Goal: Communication & Community: Answer question/provide support

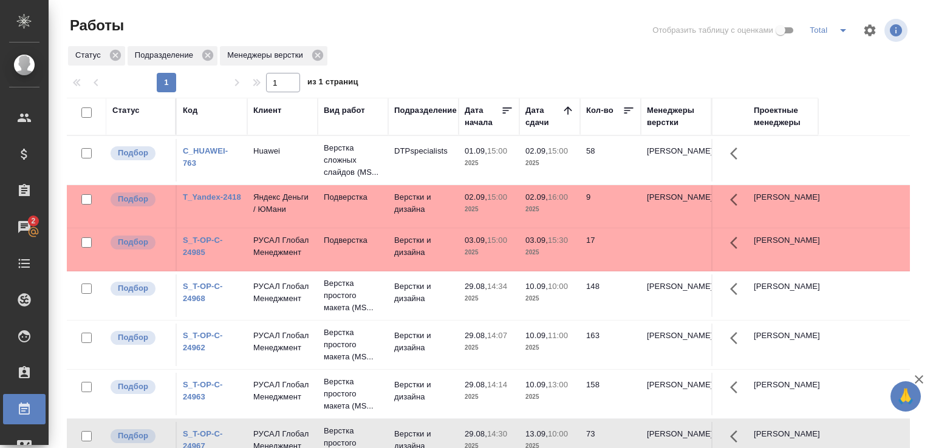
scroll to position [94, 0]
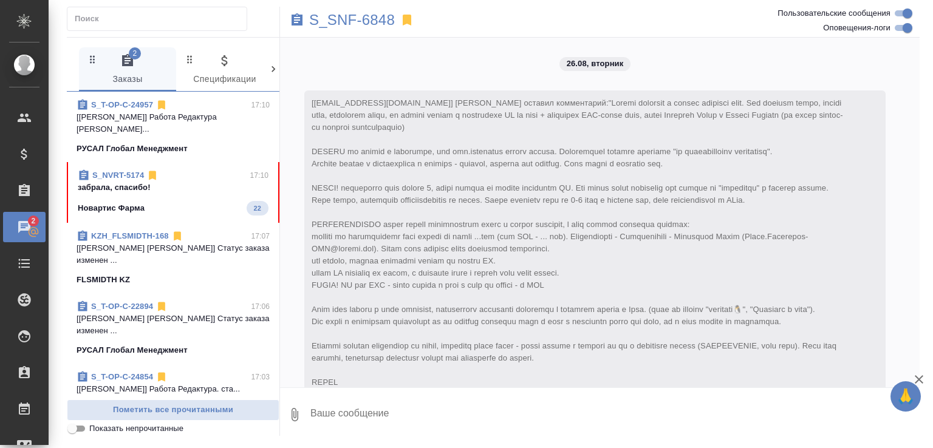
scroll to position [6331, 0]
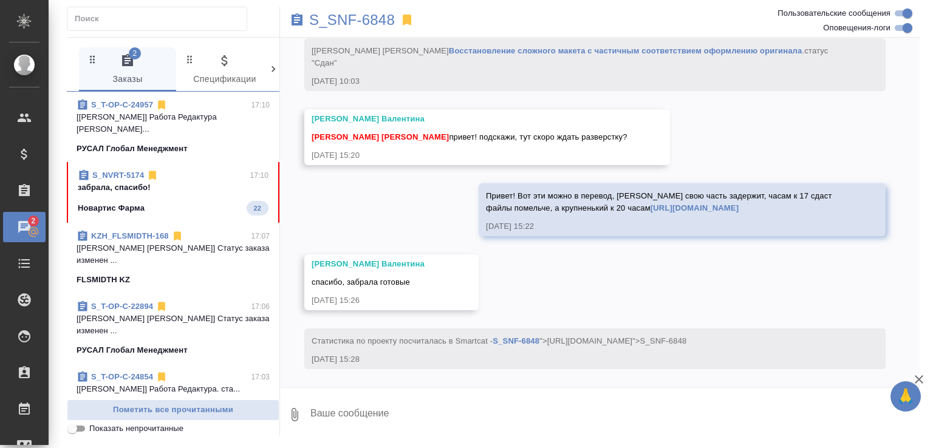
click at [203, 185] on p "забрала, спасибо!" at bounding box center [173, 188] width 191 height 12
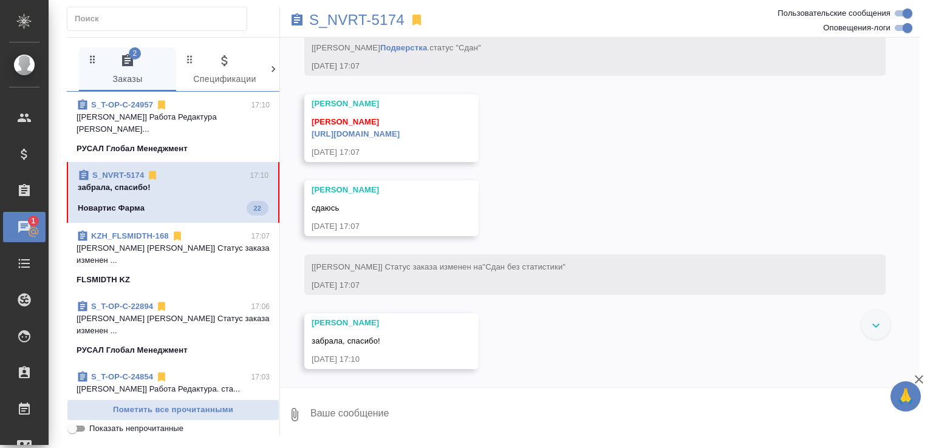
scroll to position [5886, 0]
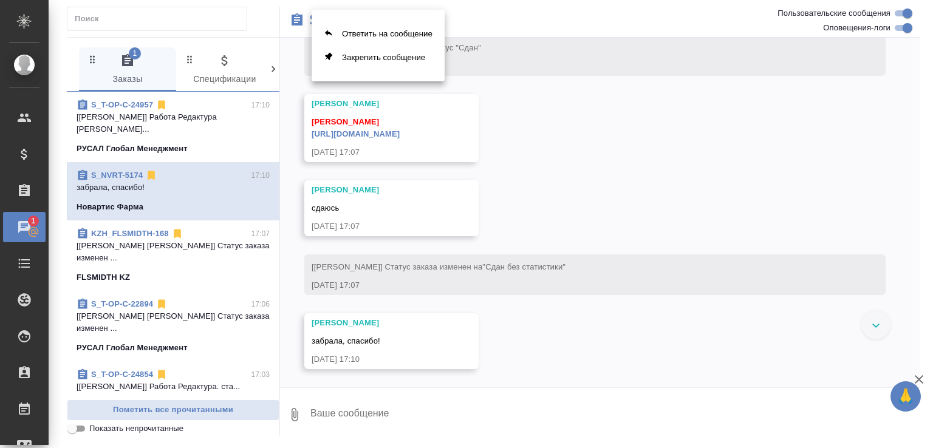
drag, startPoint x: 372, startPoint y: 32, endPoint x: 547, endPoint y: 89, distance: 183.8
click at [547, 89] on div "Ответить на сообщение Закрепить сообщение" at bounding box center [466, 224] width 933 height 448
click at [547, 89] on div at bounding box center [466, 224] width 933 height 448
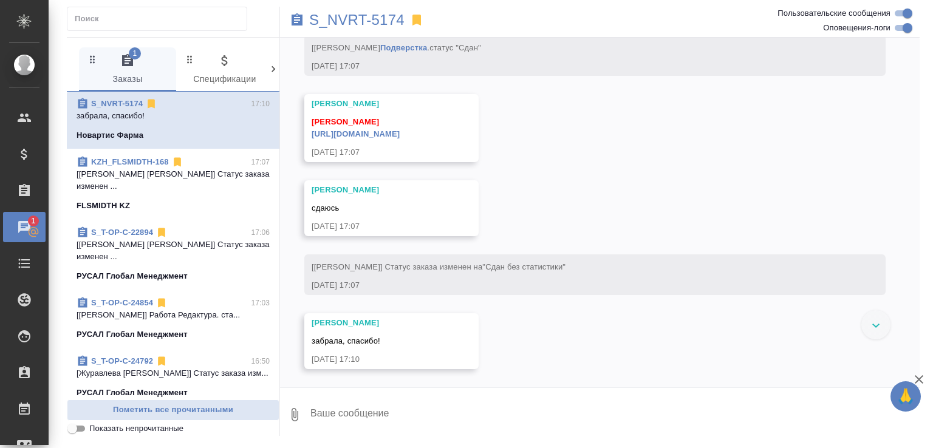
scroll to position [129, 0]
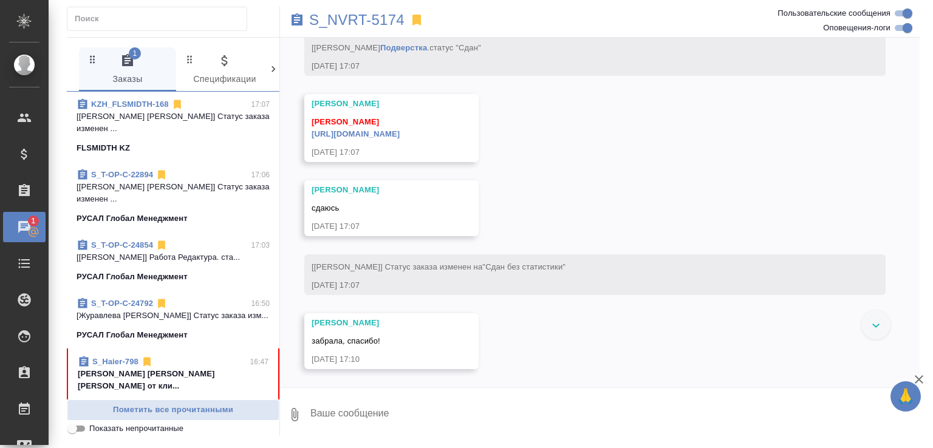
click at [214, 368] on p "[PERSON_NAME] [PERSON_NAME] [PERSON_NAME] от кли..." at bounding box center [173, 380] width 191 height 24
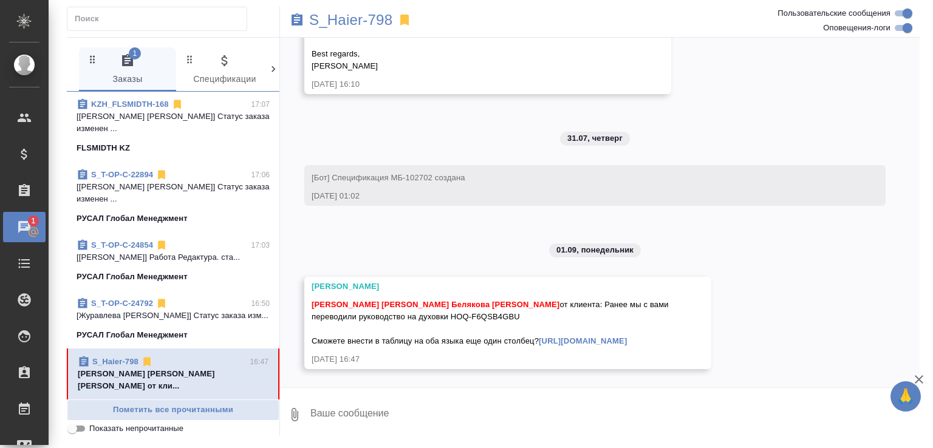
scroll to position [16654, 0]
click at [124, 357] on link "S_Haier-798" at bounding box center [114, 361] width 46 height 9
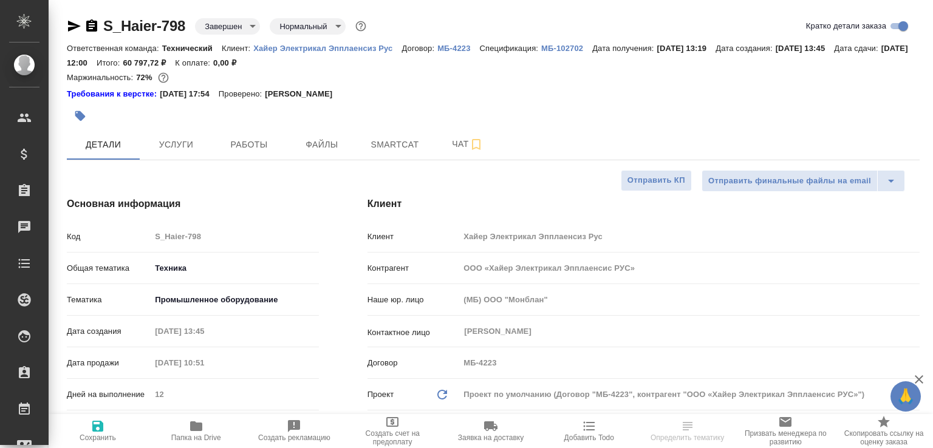
select select "RU"
type input "Белякова [PERSON_NAME]"
type input "Павлова Антонина a.pavlova"
click at [199, 429] on icon "button" at bounding box center [196, 426] width 12 height 10
select select "RU"
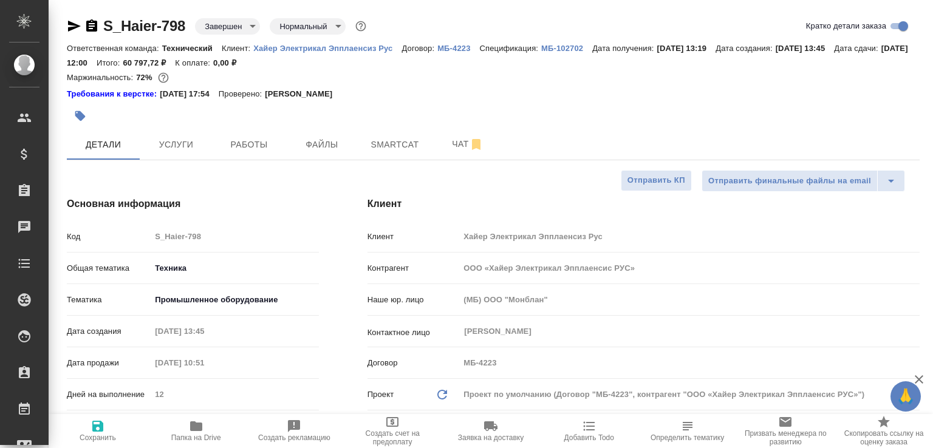
type textarea "x"
click at [452, 143] on span "Чат" at bounding box center [467, 144] width 58 height 15
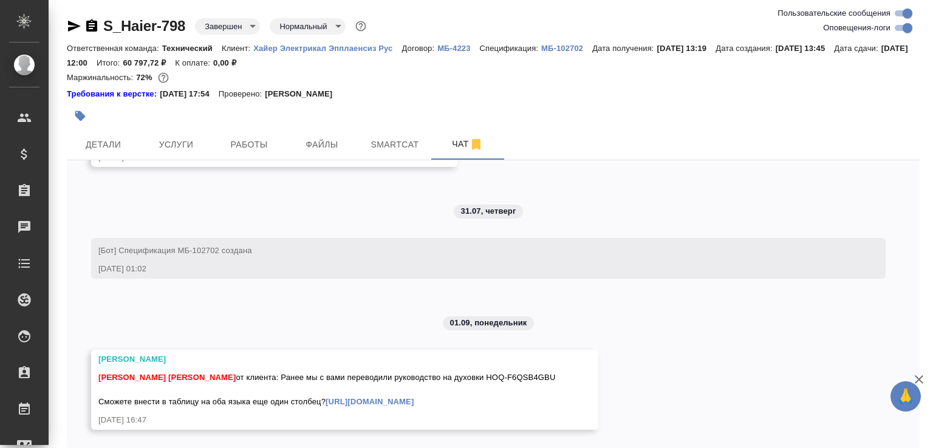
click at [95, 27] on icon "button" at bounding box center [91, 25] width 11 height 12
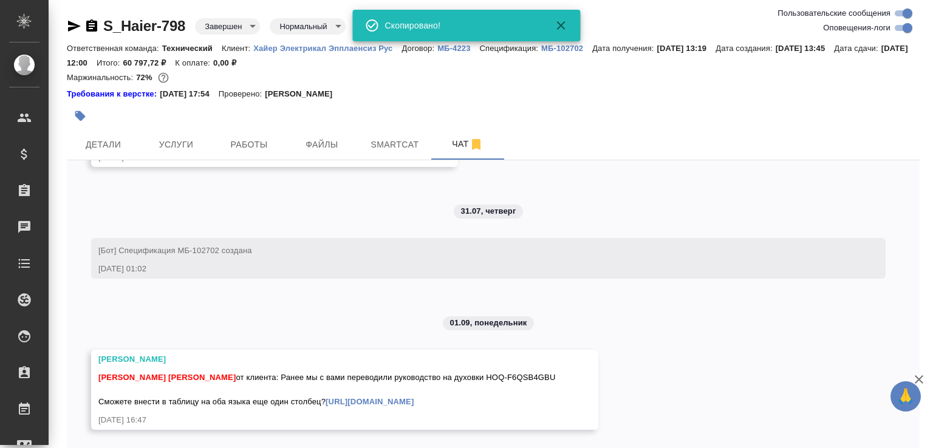
scroll to position [55, 0]
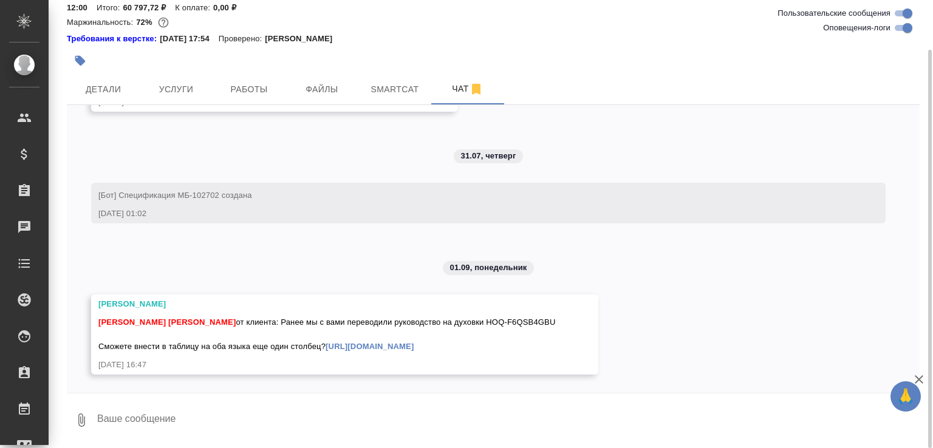
click at [132, 418] on textarea at bounding box center [508, 420] width 824 height 41
type textarea "можно, но доп счёт"
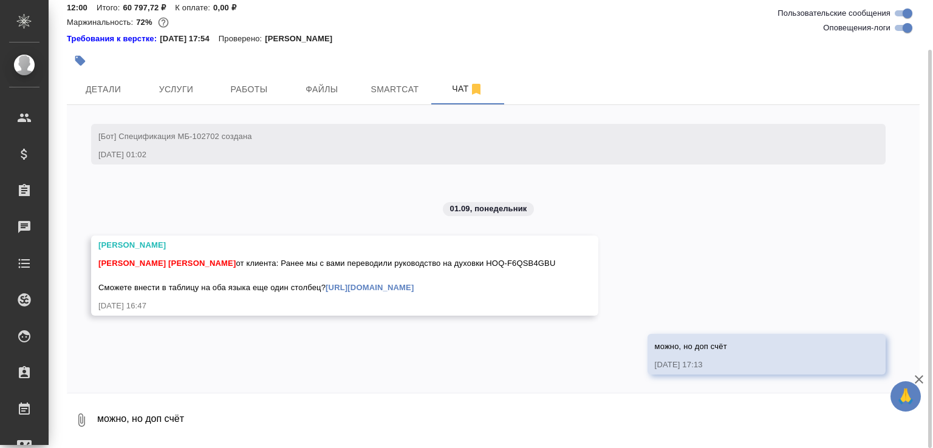
scroll to position [15997, 0]
click at [85, 406] on button "0" at bounding box center [81, 420] width 29 height 41
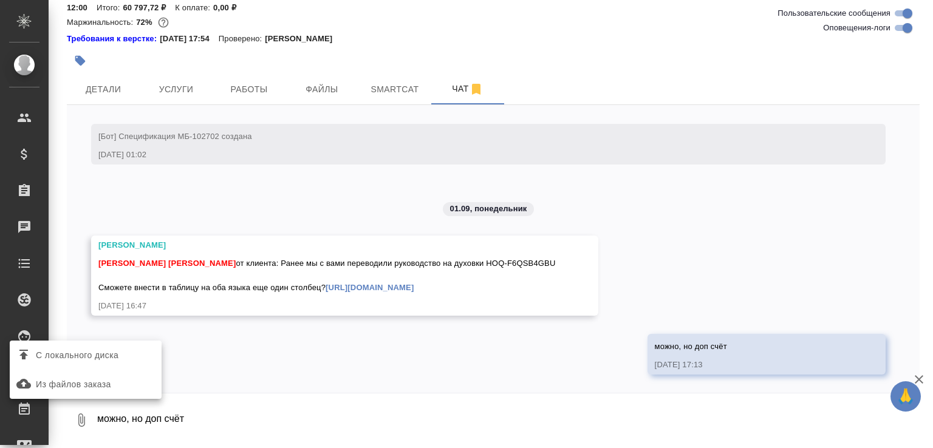
click at [95, 360] on span "С локального диска" at bounding box center [77, 355] width 83 height 15
click at [0, 0] on input "С локального диска" at bounding box center [0, 0] width 0 height 0
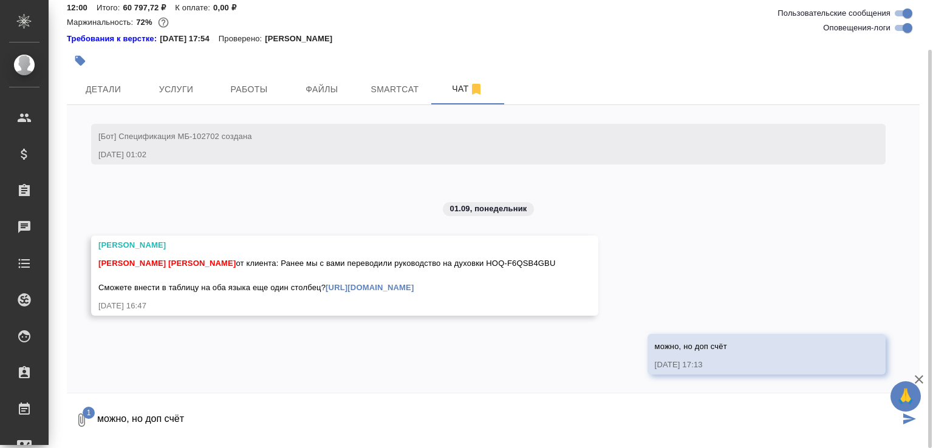
click at [162, 414] on textarea "можно, но доп счёт" at bounding box center [497, 420] width 803 height 41
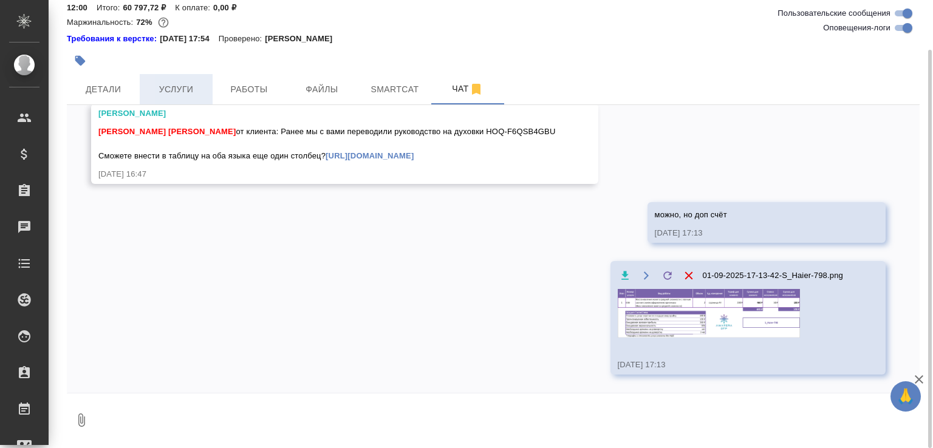
scroll to position [16081, 0]
